Goal: Information Seeking & Learning: Find specific fact

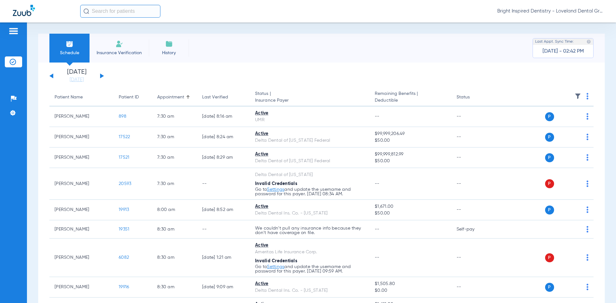
click at [103, 76] on button at bounding box center [102, 76] width 4 height 5
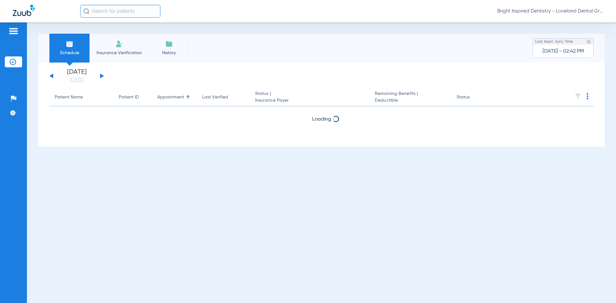
click at [103, 76] on button at bounding box center [102, 76] width 4 height 5
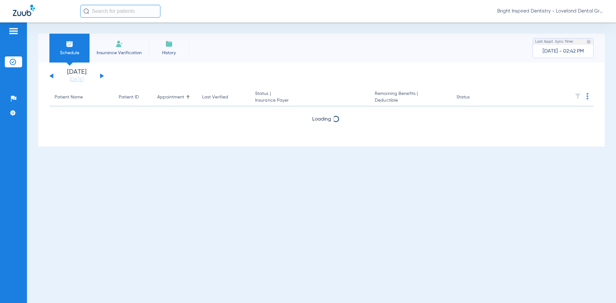
click at [103, 76] on button at bounding box center [102, 76] width 4 height 5
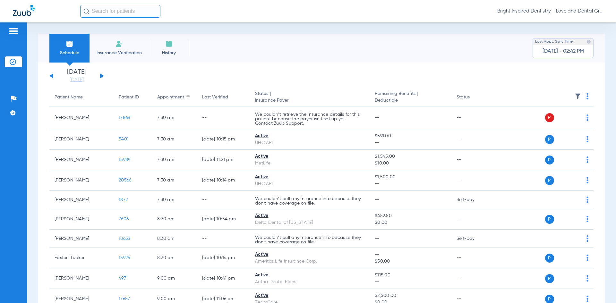
click at [103, 74] on div "[DATE] [DATE] [DATE] [DATE] [DATE] [DATE] [DATE] [DATE] [DATE] [DATE] [DATE] [D…" at bounding box center [76, 76] width 55 height 14
click at [101, 75] on button at bounding box center [102, 76] width 4 height 5
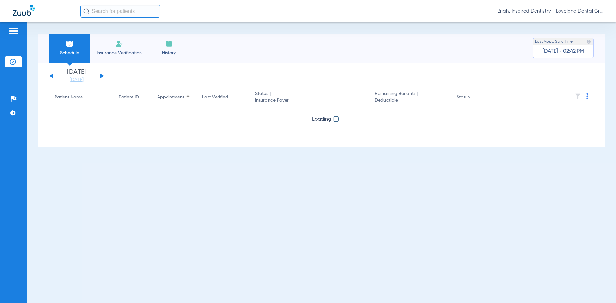
click at [101, 75] on button at bounding box center [102, 76] width 4 height 5
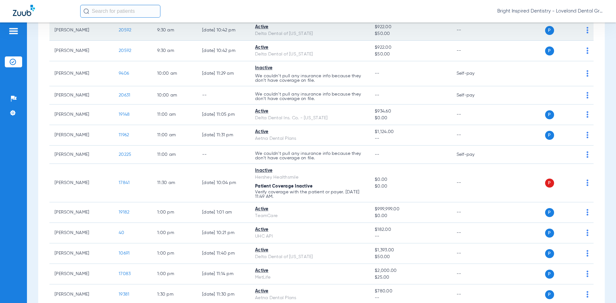
scroll to position [321, 0]
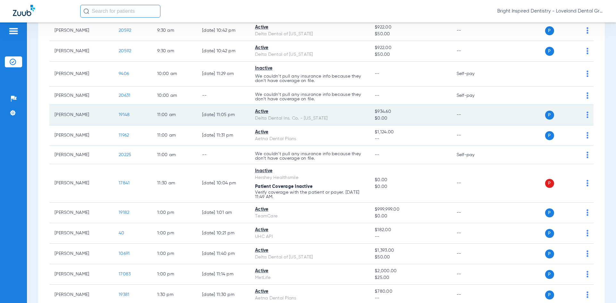
click at [125, 115] on span "19148" at bounding box center [124, 115] width 11 height 4
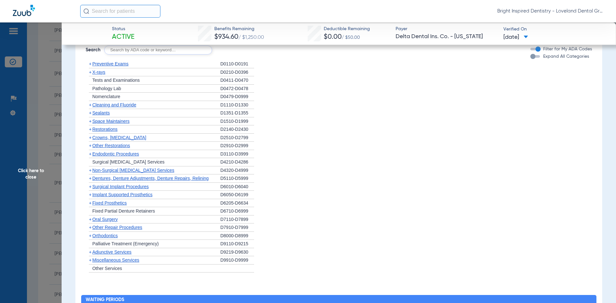
scroll to position [449, 0]
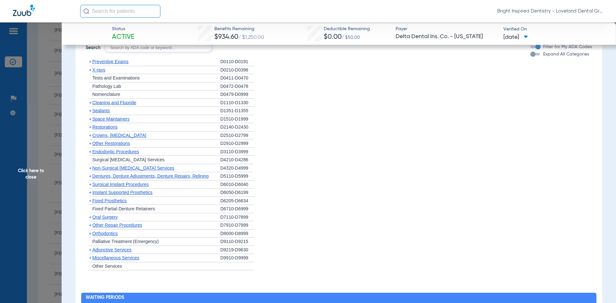
click at [123, 105] on span "Cleaning and Fluoride" at bounding box center [114, 102] width 44 height 5
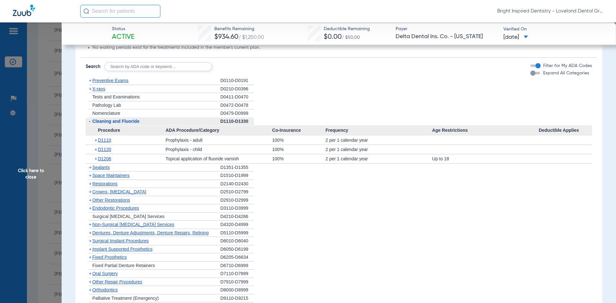
scroll to position [417, 0]
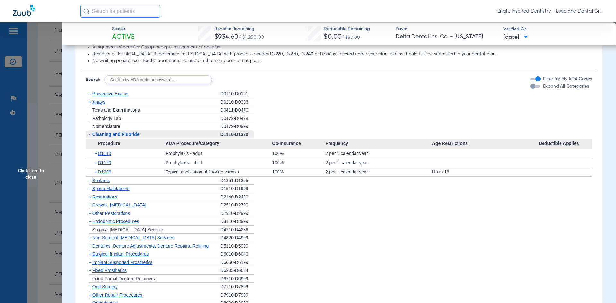
click at [129, 237] on span "Non-Surgical [MEDICAL_DATA] Services" at bounding box center [133, 237] width 82 height 5
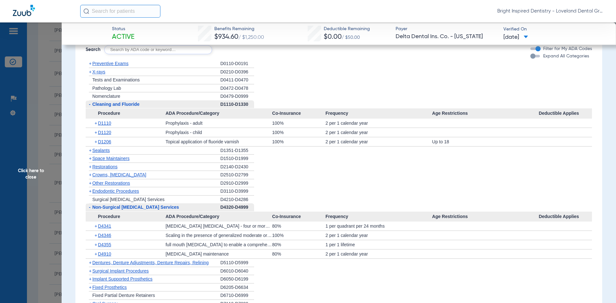
scroll to position [514, 0]
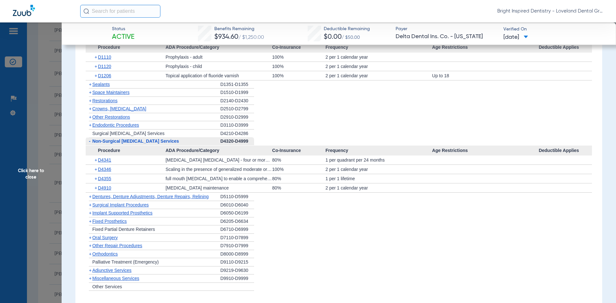
click at [121, 271] on span "Adjunctive Services" at bounding box center [111, 270] width 39 height 5
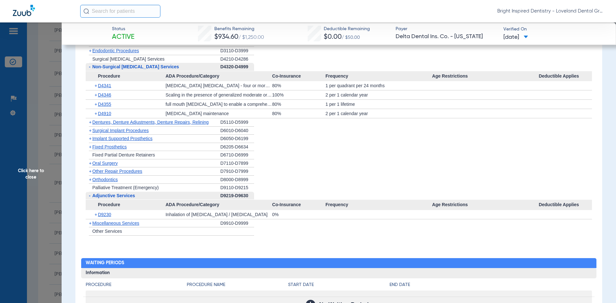
scroll to position [578, 0]
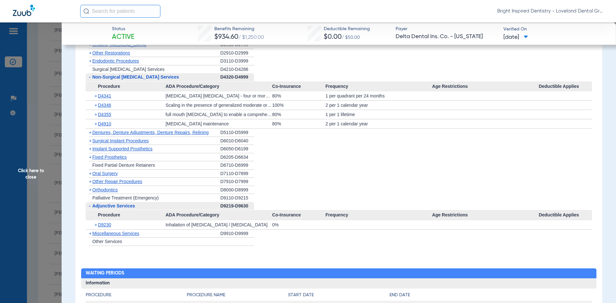
click at [119, 148] on span "Implant Supported Prosthetics" at bounding box center [122, 148] width 60 height 5
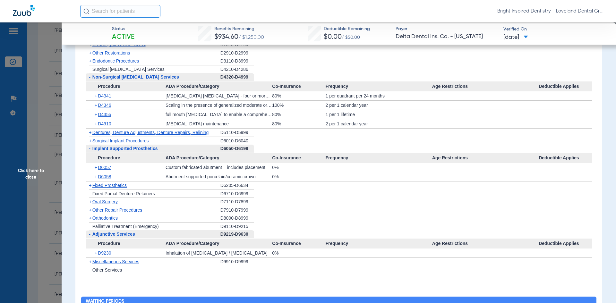
click at [124, 134] on span "Dentures, Denture Adjustments, Denture Repairs, Relining" at bounding box center [150, 132] width 117 height 5
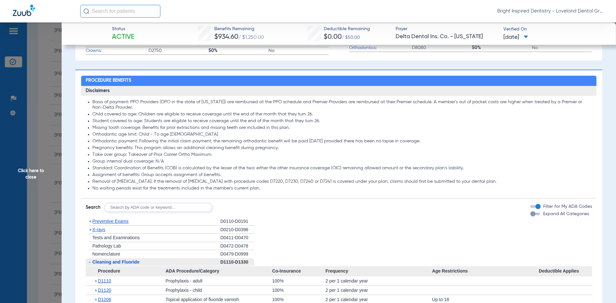
scroll to position [289, 0]
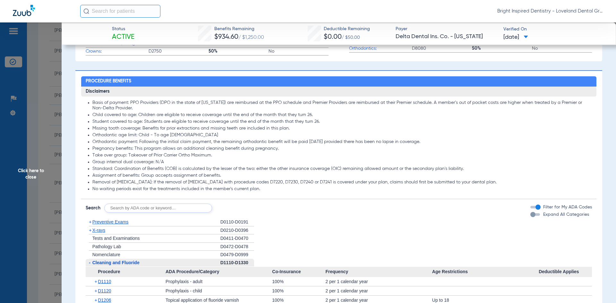
click at [37, 171] on span "Click here to close" at bounding box center [31, 173] width 62 height 303
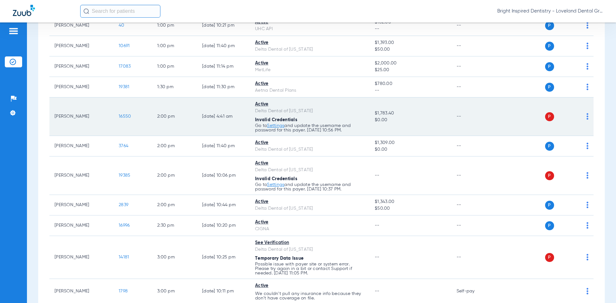
scroll to position [546, 0]
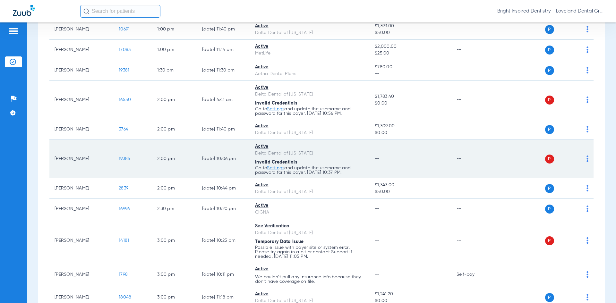
click at [128, 159] on span "19385" at bounding box center [125, 159] width 12 height 4
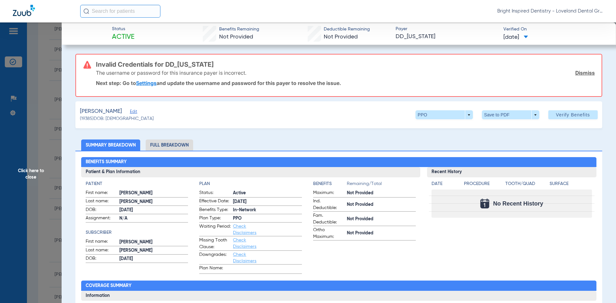
click at [31, 171] on span "Click here to close" at bounding box center [31, 173] width 62 height 303
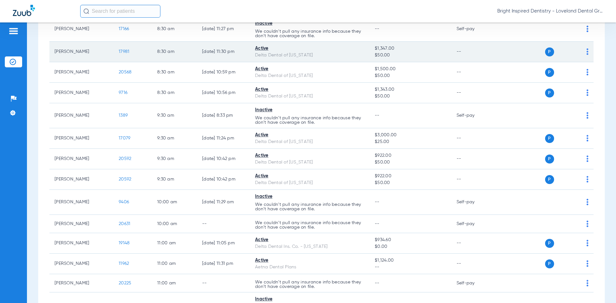
scroll to position [0, 0]
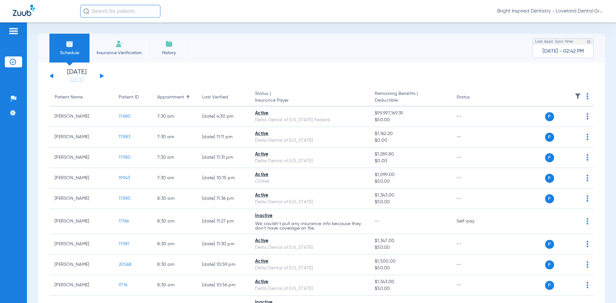
click at [102, 74] on div "[DATE] [DATE] [DATE] [DATE] [DATE] [DATE] [DATE] [DATE] [DATE] [DATE] [DATE] [D…" at bounding box center [76, 76] width 55 height 14
click at [100, 76] on button at bounding box center [102, 76] width 4 height 5
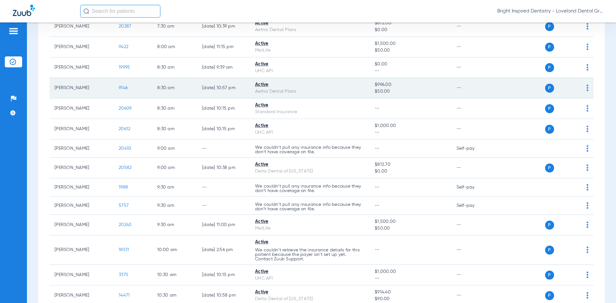
scroll to position [257, 0]
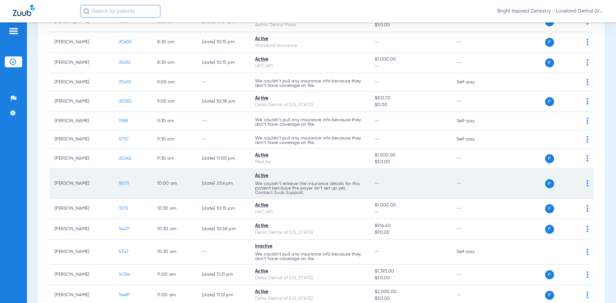
click at [127, 183] on span "18511" at bounding box center [124, 183] width 10 height 4
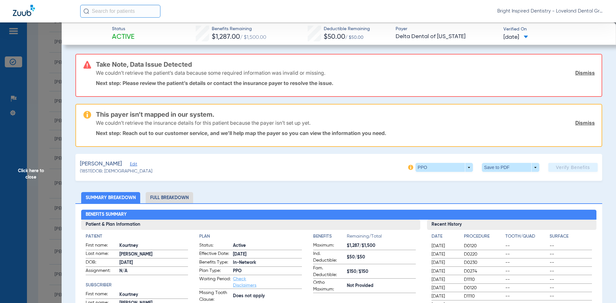
click at [29, 173] on span "Click here to close" at bounding box center [31, 173] width 62 height 303
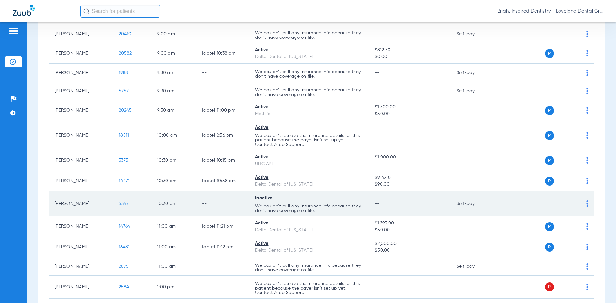
scroll to position [321, 0]
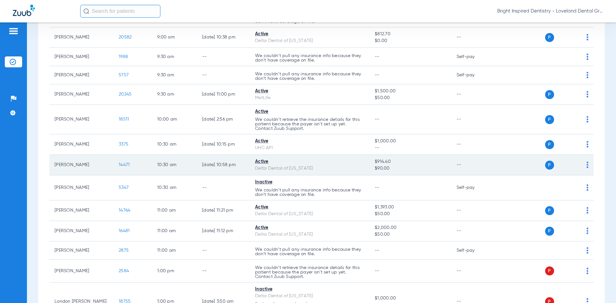
click at [128, 164] on span "14471" at bounding box center [124, 165] width 11 height 4
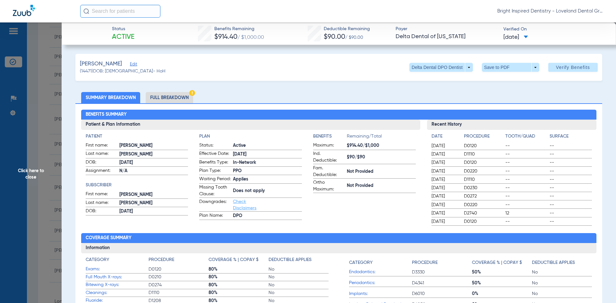
click at [168, 95] on li "Full Breakdown" at bounding box center [170, 97] width 48 height 11
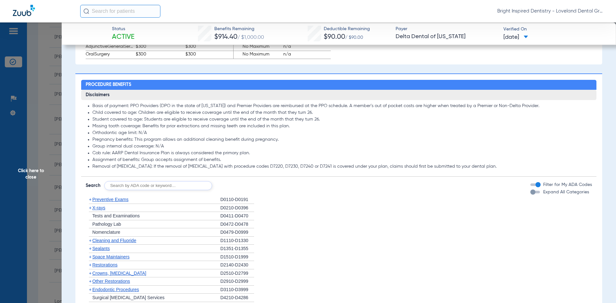
scroll to position [514, 0]
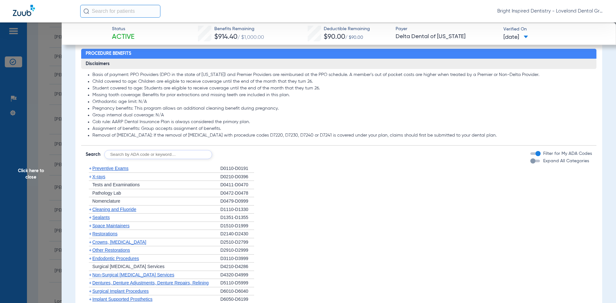
click at [111, 212] on span "Cleaning and Fluoride" at bounding box center [114, 209] width 44 height 5
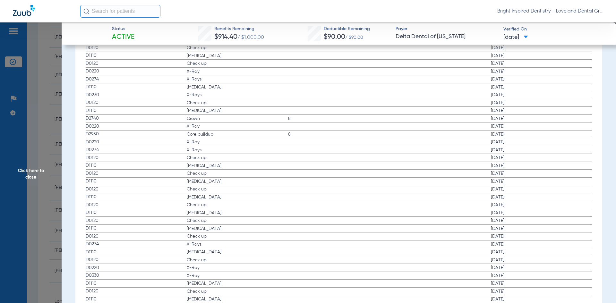
scroll to position [1091, 0]
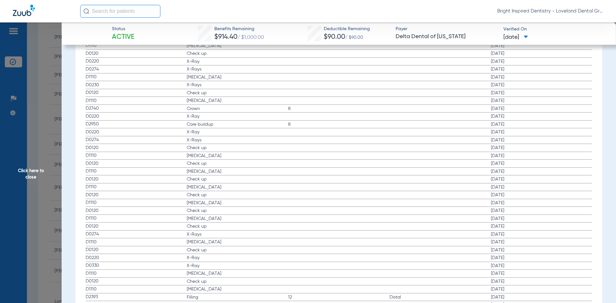
click at [31, 173] on span "Click here to close" at bounding box center [31, 173] width 62 height 303
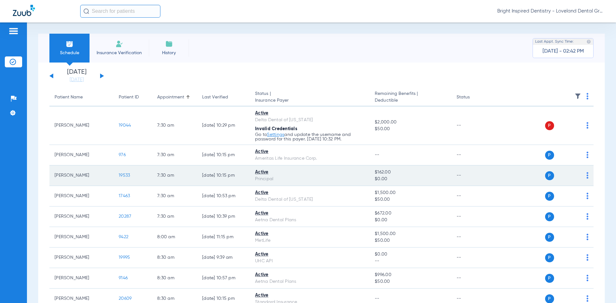
scroll to position [32, 0]
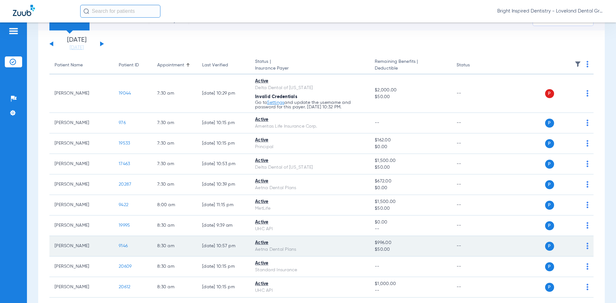
click at [123, 247] on span "9146" at bounding box center [123, 246] width 9 height 4
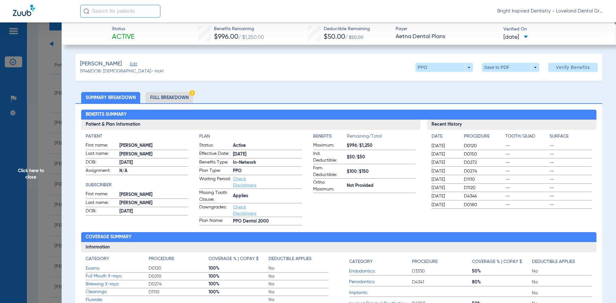
click at [176, 95] on li "Full Breakdown" at bounding box center [170, 97] width 48 height 11
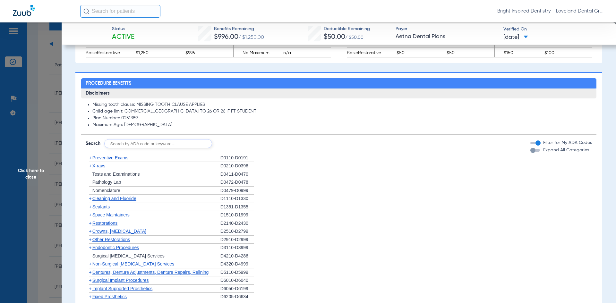
scroll to position [417, 0]
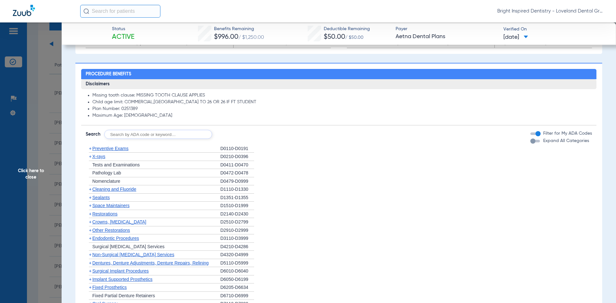
click at [149, 135] on input "text" at bounding box center [158, 134] width 108 height 9
type input "D4346"
click at [236, 138] on button "Search" at bounding box center [235, 134] width 25 height 9
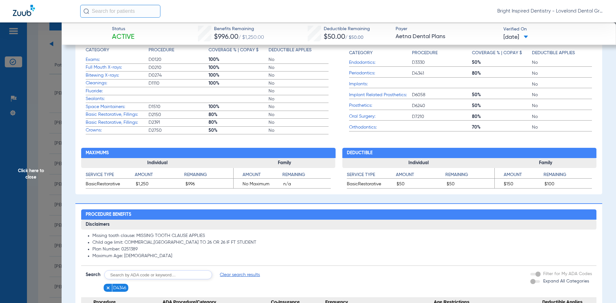
scroll to position [229, 0]
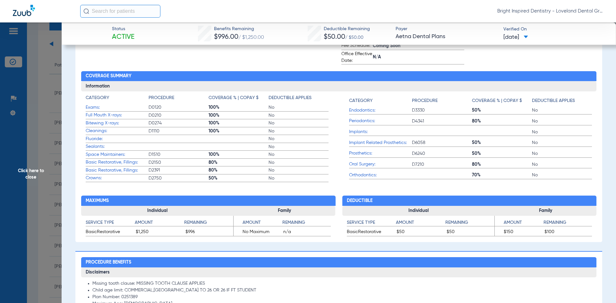
click at [117, 118] on span "Full Mouth X-rays:" at bounding box center [117, 115] width 63 height 7
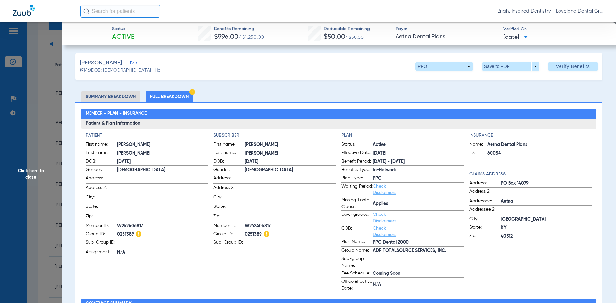
scroll to position [0, 0]
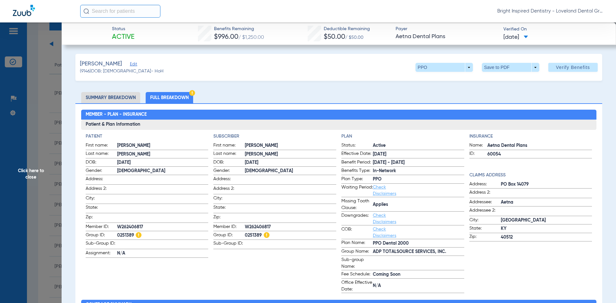
click at [124, 98] on li "Summary Breakdown" at bounding box center [110, 97] width 59 height 11
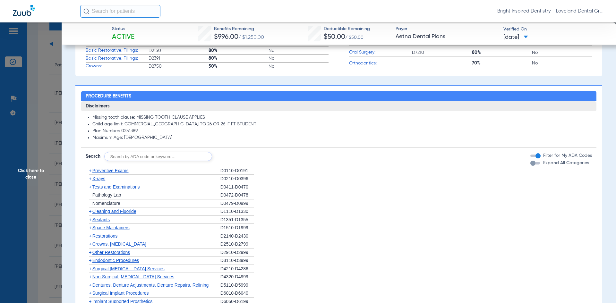
scroll to position [289, 0]
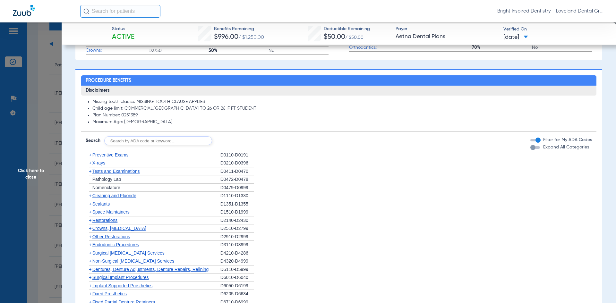
click at [94, 164] on span "X-rays" at bounding box center [98, 162] width 13 height 5
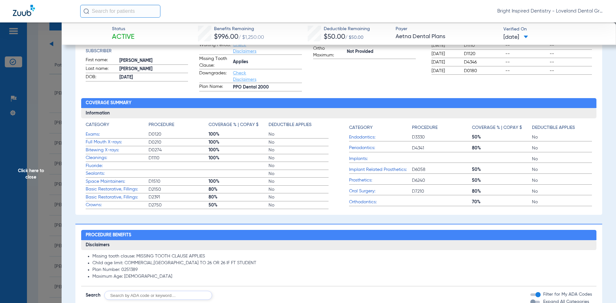
scroll to position [193, 0]
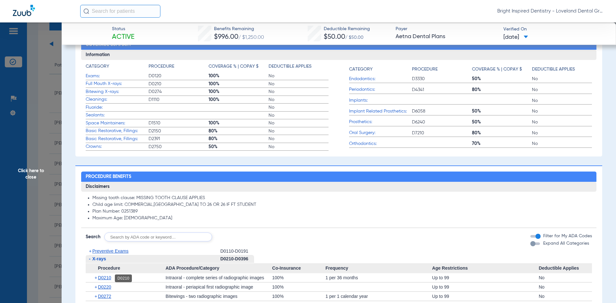
click at [106, 279] on span "D0210" at bounding box center [104, 277] width 13 height 5
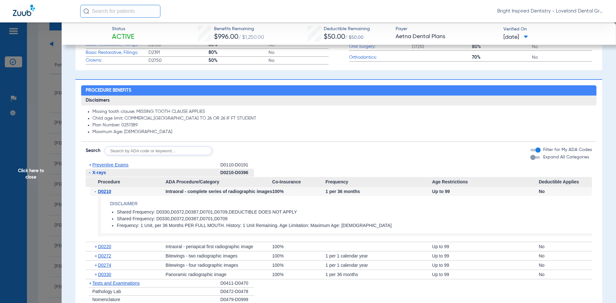
scroll to position [289, 0]
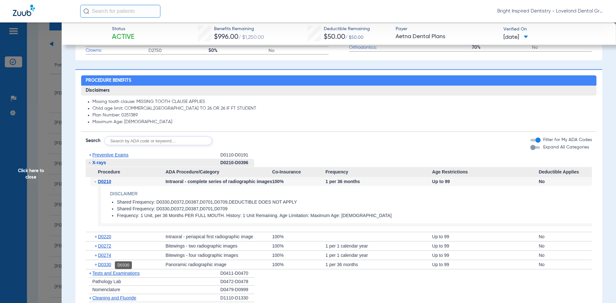
click at [102, 265] on span "D0330" at bounding box center [104, 264] width 13 height 5
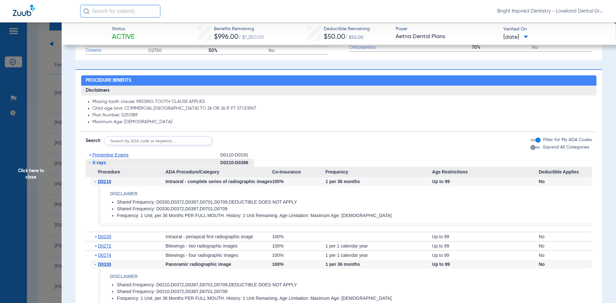
click at [139, 141] on input "text" at bounding box center [158, 140] width 108 height 9
type input "D0330"
click at [235, 138] on button "Search" at bounding box center [235, 140] width 25 height 9
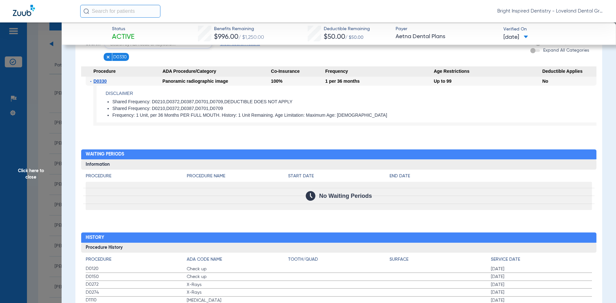
scroll to position [336, 0]
